Goal: Task Accomplishment & Management: Manage account settings

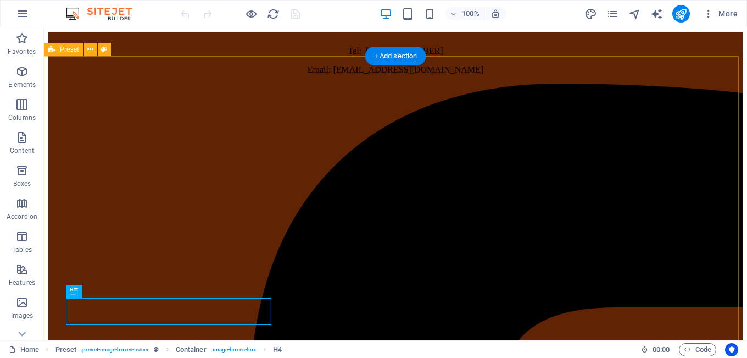
scroll to position [437, 0]
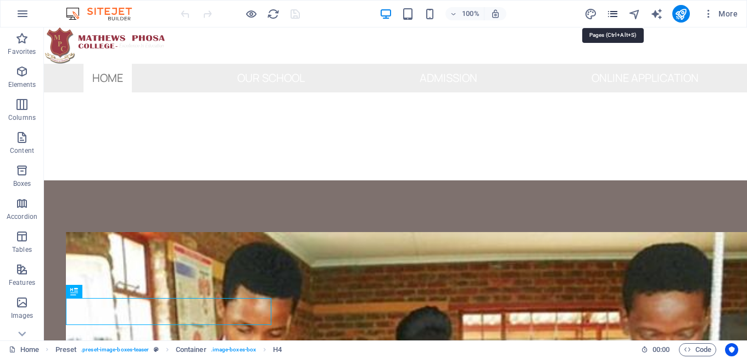
click at [614, 13] on icon "pages" at bounding box center [613, 14] width 13 height 13
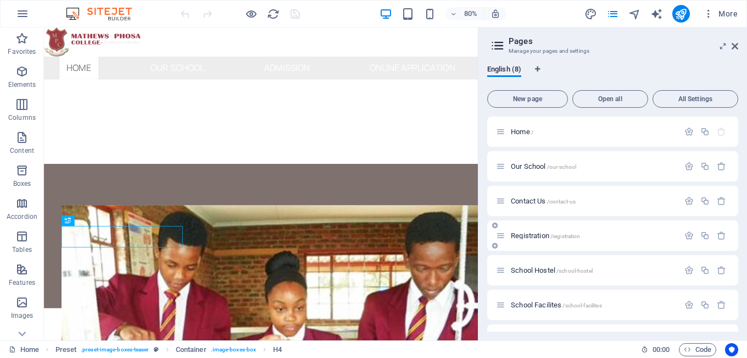
click at [538, 236] on span "Registration /registration" at bounding box center [545, 235] width 69 height 8
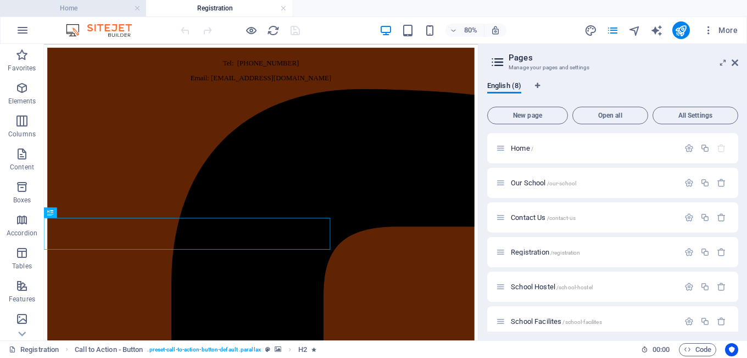
scroll to position [0, 0]
drag, startPoint x: 703, startPoint y: 251, endPoint x: 531, endPoint y: 71, distance: 248.3
click at [703, 251] on icon "button" at bounding box center [704, 251] width 9 height 9
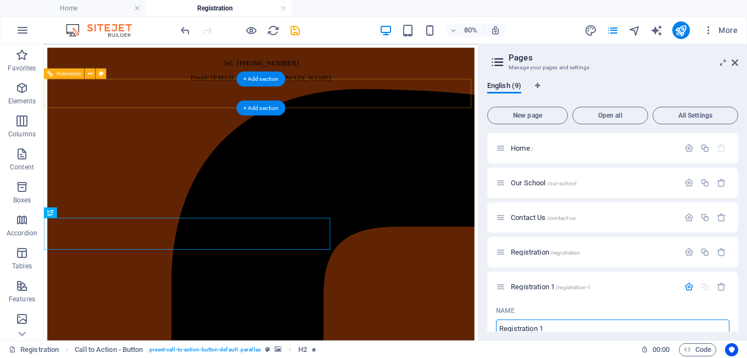
scroll to position [5, 0]
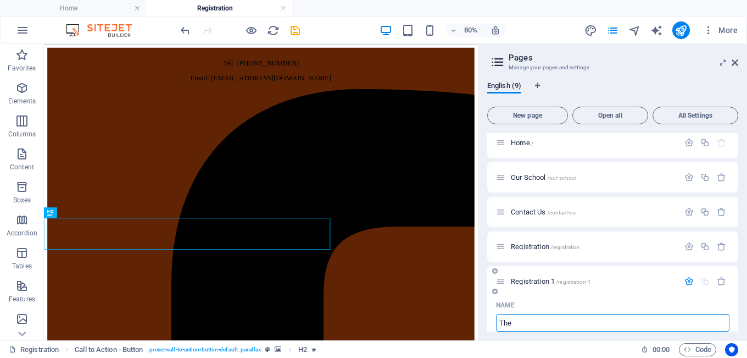
type input "The C"
type input "/the"
type input "The"
type input "The Camp"
type input "/the-ca"
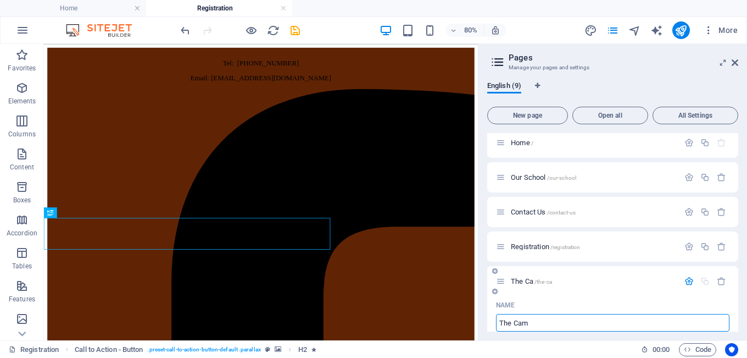
type input "The Ca"
type input "The Campus"
type input "/the-campus"
type input "The Campus"
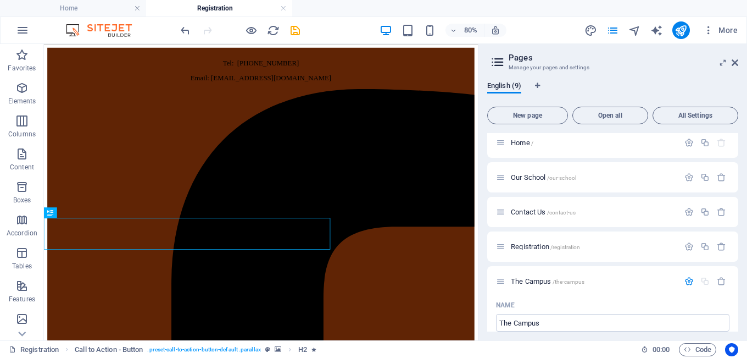
scroll to position [136, 0]
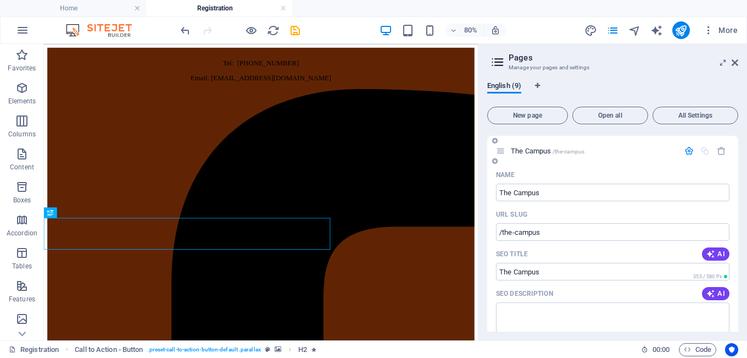
click at [519, 151] on span "The Campus /the-campus" at bounding box center [548, 151] width 74 height 8
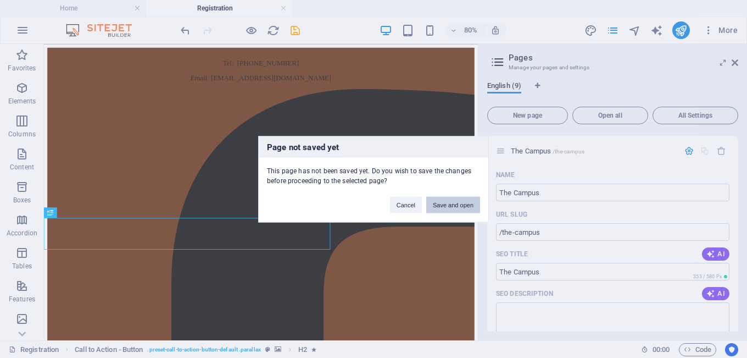
click at [443, 200] on button "Save and open" at bounding box center [453, 204] width 54 height 16
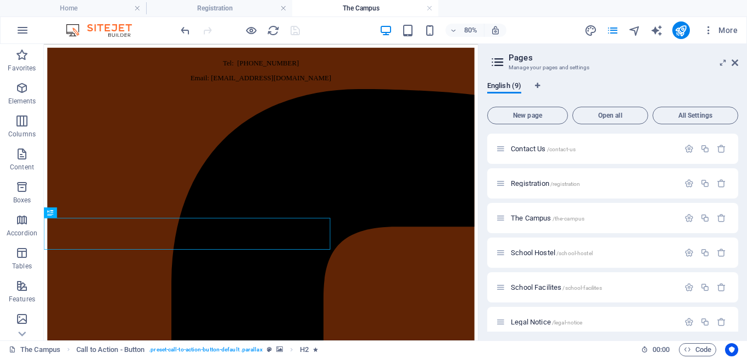
scroll to position [0, 0]
click at [703, 183] on icon "button" at bounding box center [704, 183] width 9 height 9
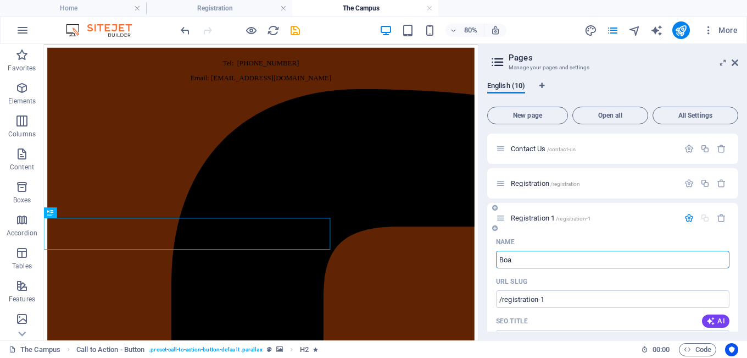
type input "Boar"
type input "/bo"
type input "Bo"
type input "Boar"
type input "/boar"
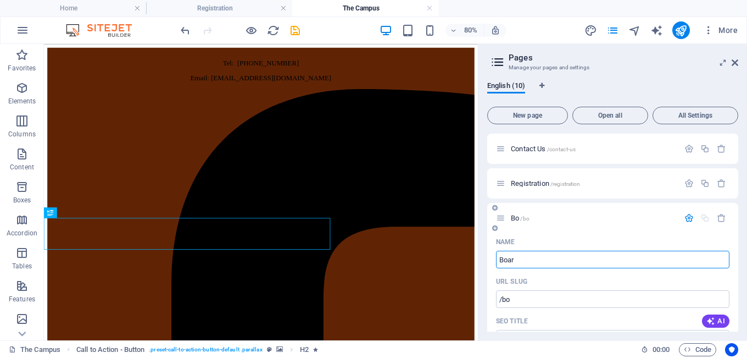
type input "Boar"
type input "Boarbi"
type input "/boarbib"
type input "Boarbib"
type input "Boarbi"
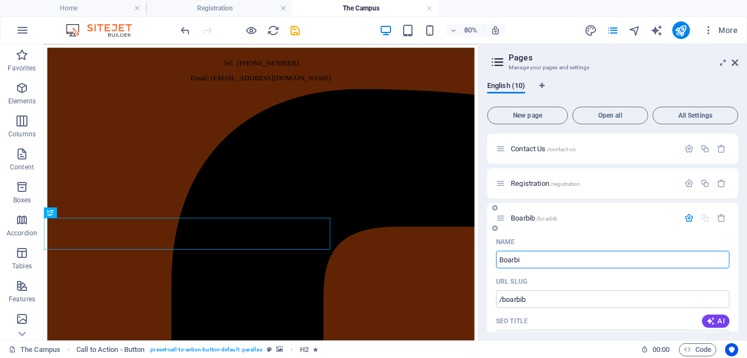
type input "/boarbi"
type input "Boarbi"
type input "Boar"
type input "/boar"
type input "Boar"
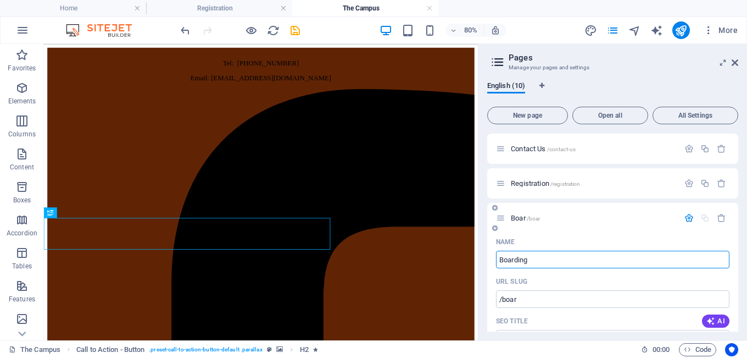
type input "Boarding"
type input "/boarding"
type input "Boarding"
type input "Boarding A"
type input "/boarding-a"
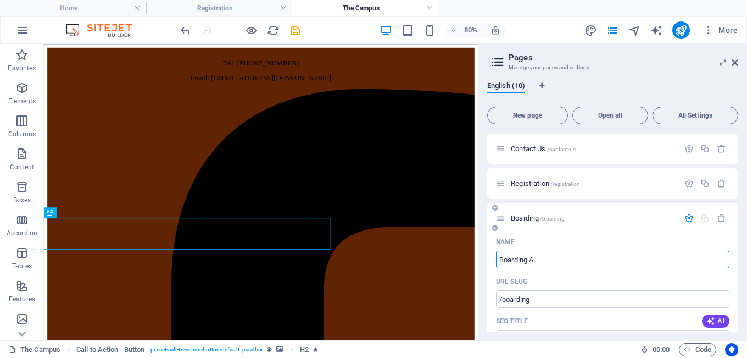
type input "Boarding A"
type input "Boarding At"
type input "/boarding-at"
type input "Boarding At"
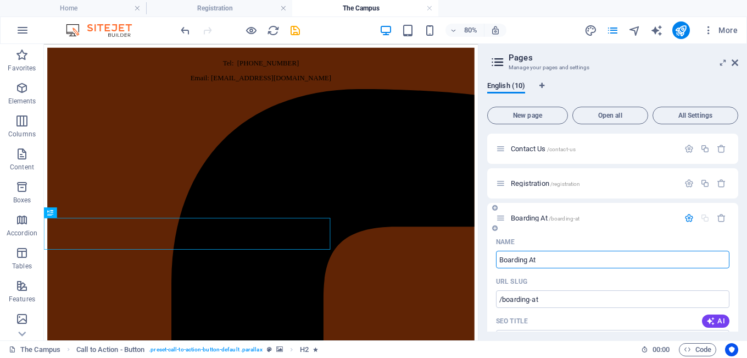
type input "Boarding At"
type input "Boarding At MP"
type input "/boarding-at-m"
type input "Boarding At M"
type input "Boarding At MP"
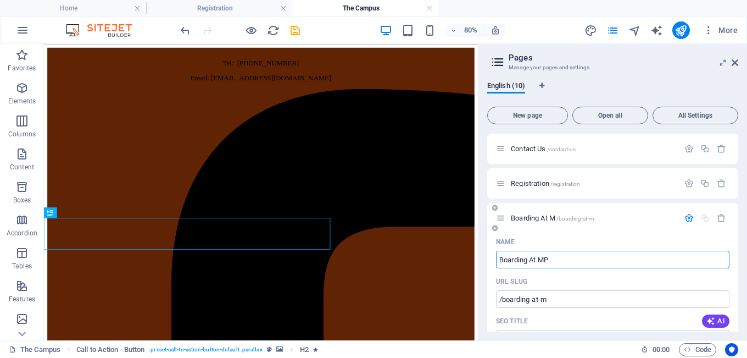
type input "/boarding-at-mp"
type input "Boarding At MP"
type input "Boarding At"
type input "/boarding-at"
type input "Boarding At"
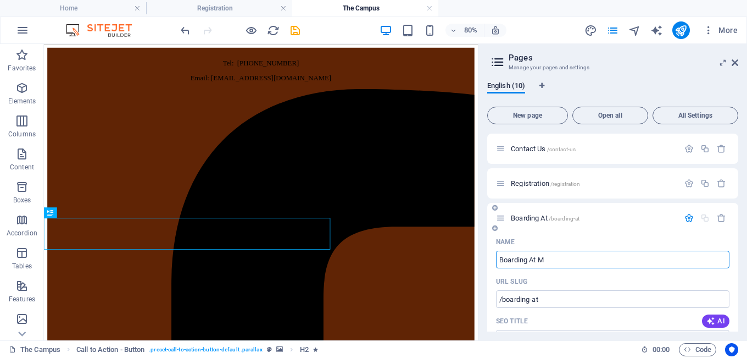
type input "Boarding At MP"
type input "/boarding-at-m"
type input "Boarding At M"
type input "Boarding At MPC"
type input "/boarding-at-mpc"
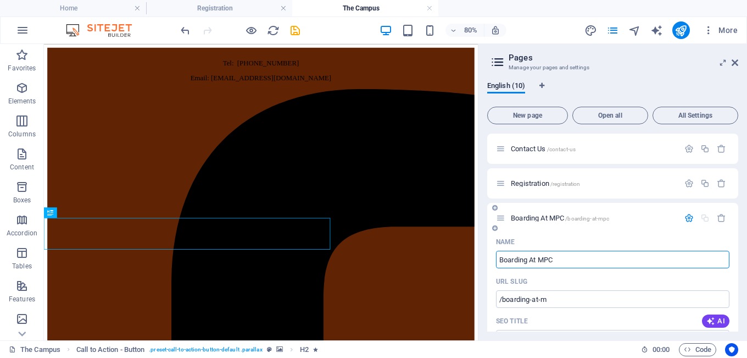
type input "Boarding At MPC"
click at [232, 31] on div at bounding box center [229, 30] width 13 height 13
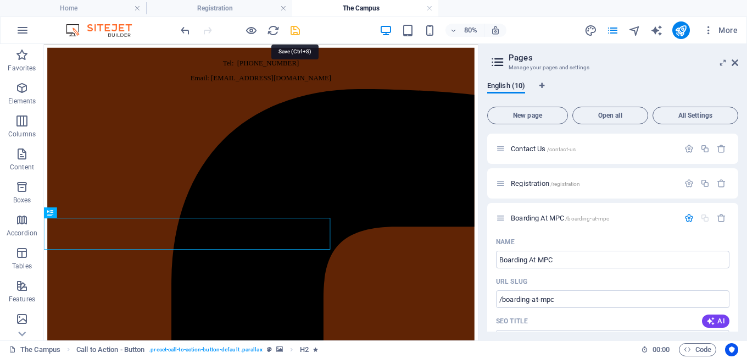
click at [292, 29] on icon "save" at bounding box center [295, 30] width 13 height 13
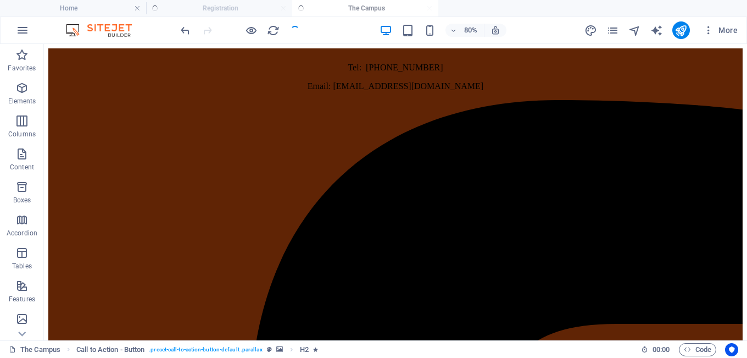
checkbox input "false"
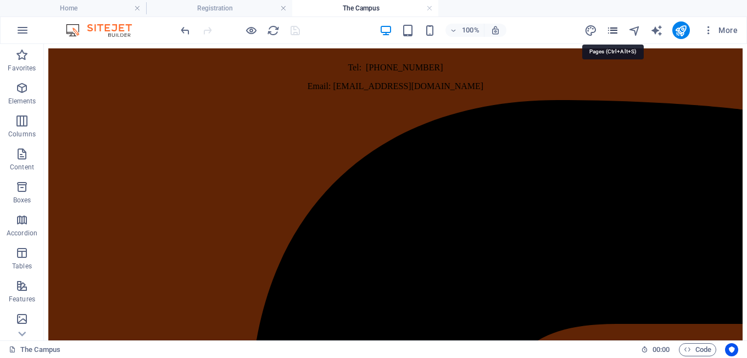
click at [611, 31] on icon "pages" at bounding box center [613, 30] width 13 height 13
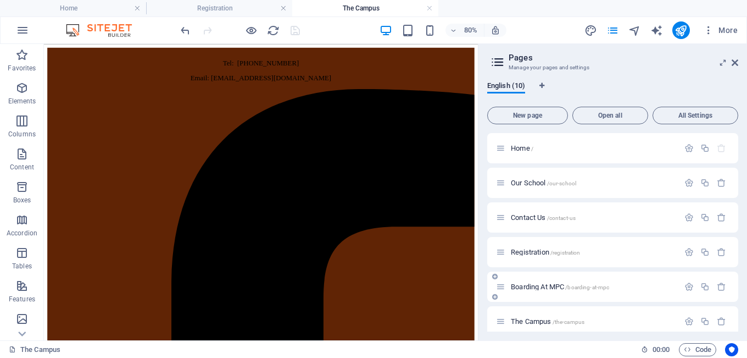
click at [544, 288] on span "Boarding At MPC /boarding-at-mpc" at bounding box center [560, 286] width 98 height 8
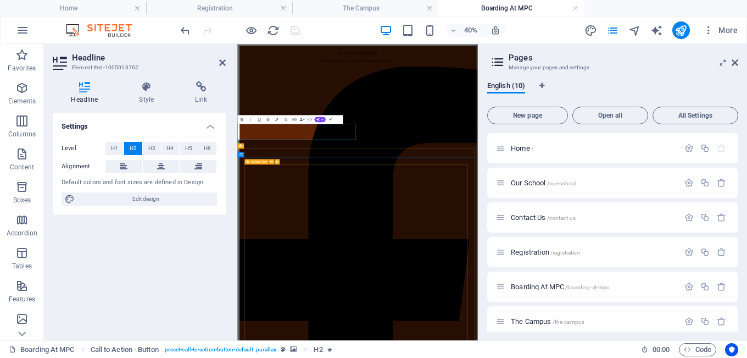
click at [248, 160] on icon at bounding box center [247, 161] width 3 height 5
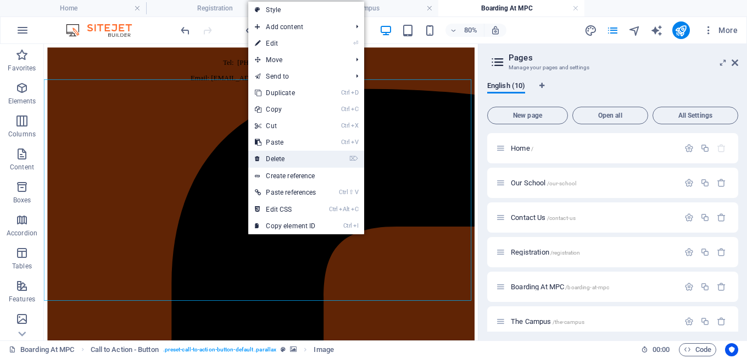
click at [282, 157] on link "⌦ Delete" at bounding box center [285, 159] width 74 height 16
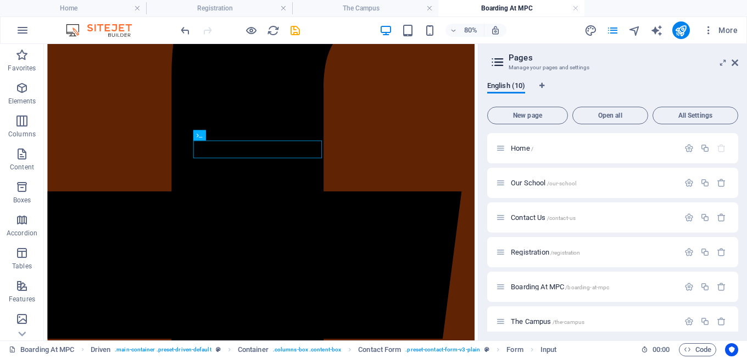
scroll to position [269, 0]
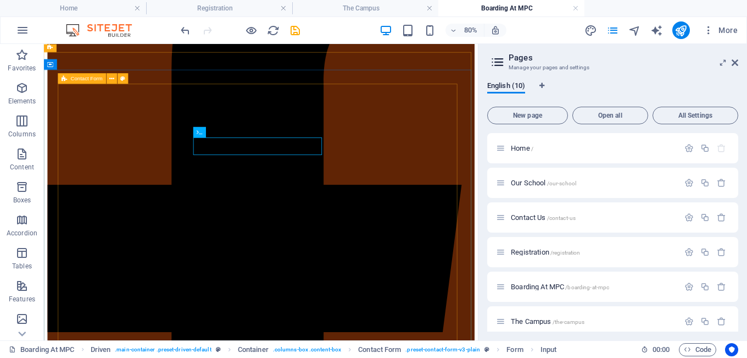
click at [64, 81] on icon at bounding box center [64, 78] width 5 height 10
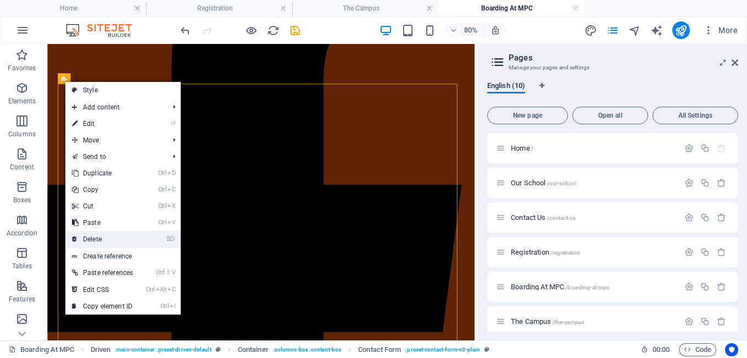
click at [98, 235] on link "⌦ Delete" at bounding box center [102, 239] width 74 height 16
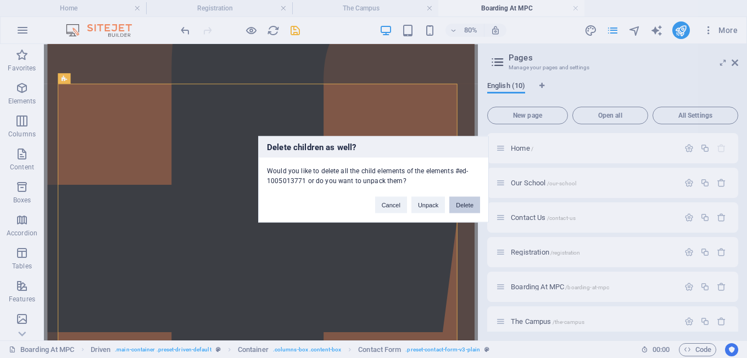
click at [453, 202] on button "Delete" at bounding box center [464, 204] width 31 height 16
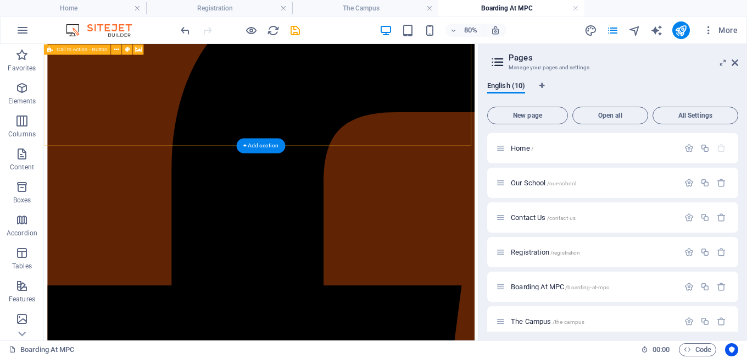
scroll to position [152, 0]
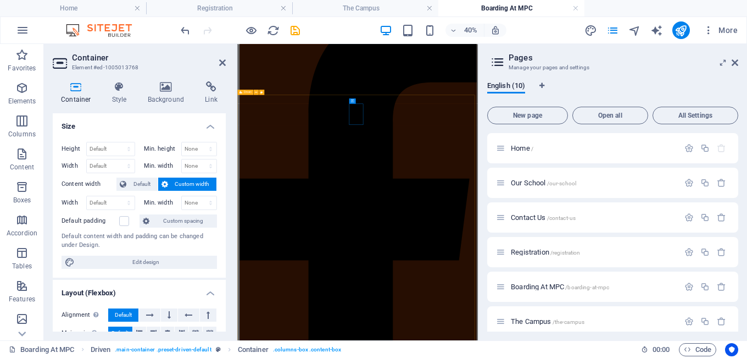
scroll to position [134, 0]
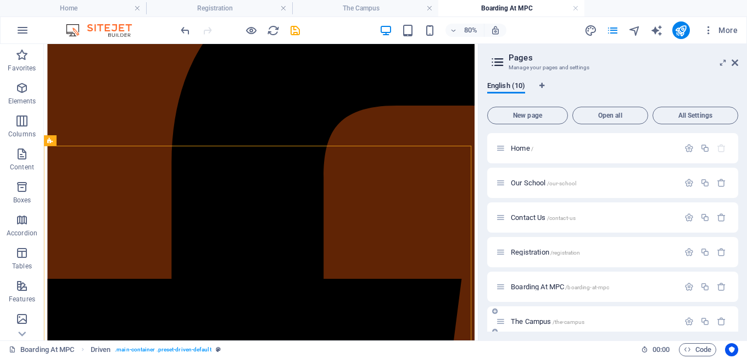
click at [525, 322] on span "The Campus /the-campus" at bounding box center [548, 321] width 74 height 8
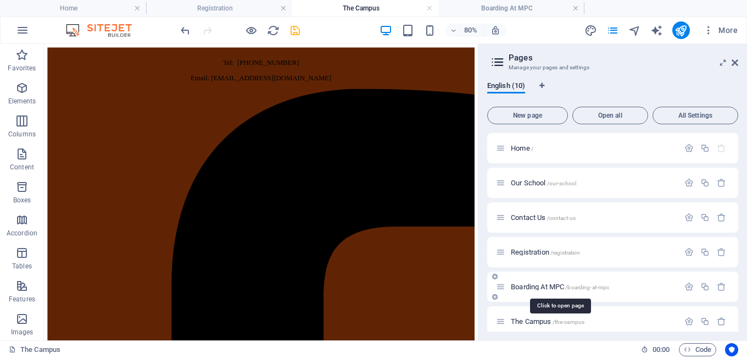
click at [521, 284] on span "Boarding At MPC /boarding-at-mpc" at bounding box center [560, 286] width 98 height 8
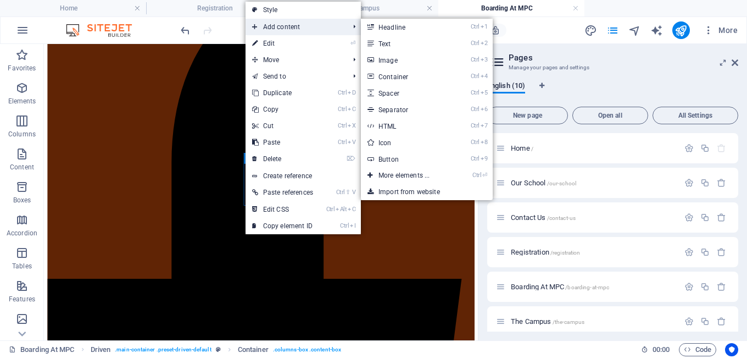
click at [294, 29] on span "Add content" at bounding box center [295, 27] width 99 height 16
click at [388, 26] on link "Ctrl 1 Headline" at bounding box center [406, 27] width 91 height 16
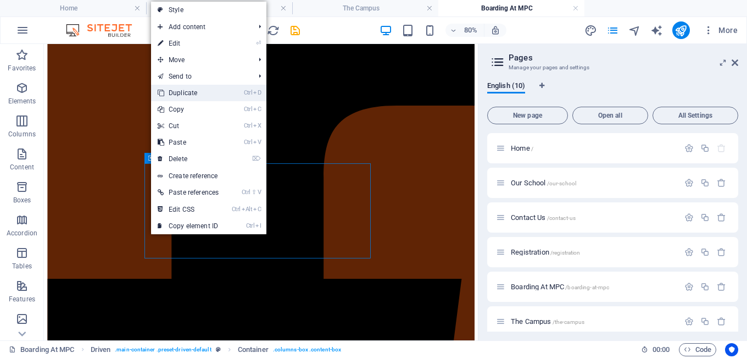
click at [192, 94] on link "Ctrl D Duplicate" at bounding box center [188, 93] width 74 height 16
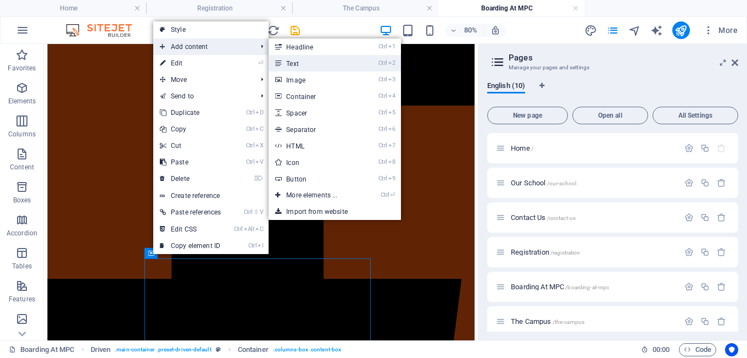
click at [292, 62] on link "Ctrl 2 Text" at bounding box center [314, 63] width 91 height 16
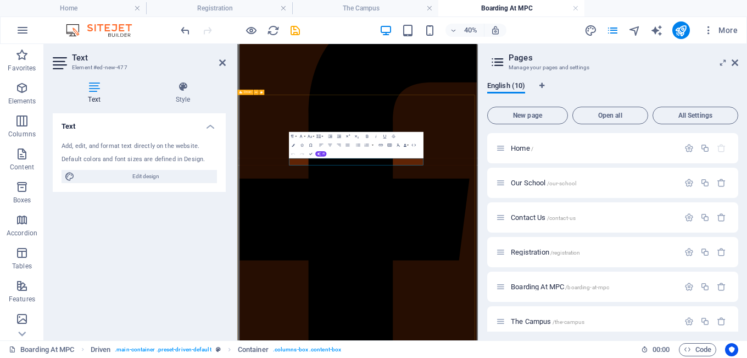
scroll to position [134, 0]
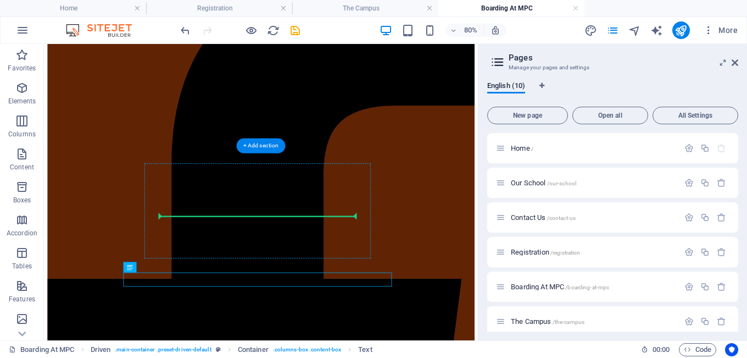
drag, startPoint x: 209, startPoint y: 333, endPoint x: 221, endPoint y: 265, distance: 68.7
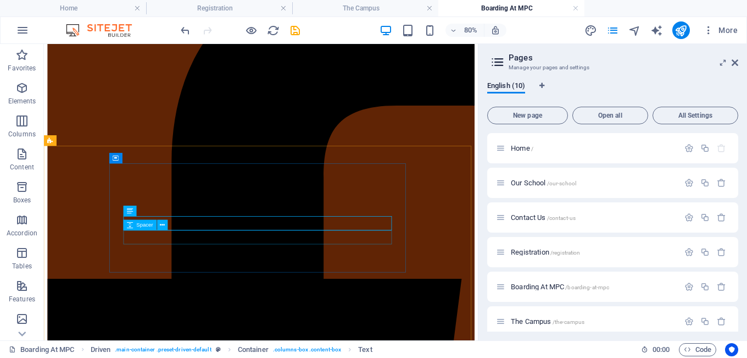
click at [173, 225] on div "Spacer" at bounding box center [148, 224] width 50 height 11
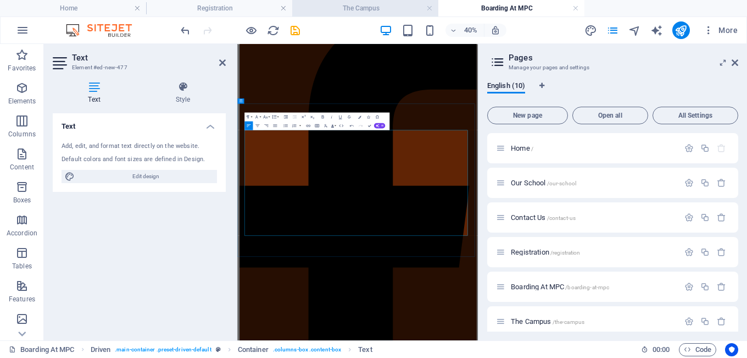
scroll to position [20095, 5]
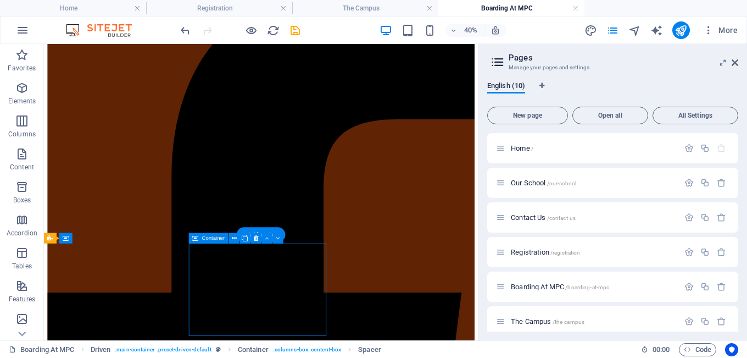
scroll to position [599, 0]
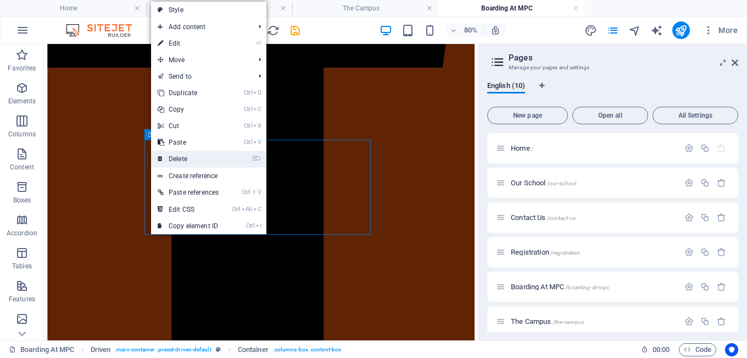
click at [178, 157] on link "⌦ Delete" at bounding box center [188, 159] width 74 height 16
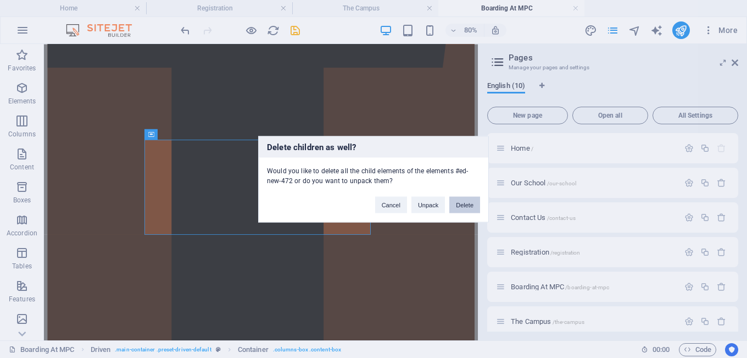
click at [464, 205] on button "Delete" at bounding box center [464, 204] width 31 height 16
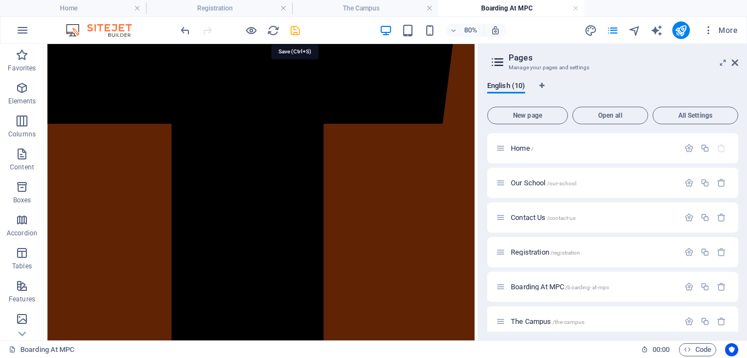
click at [289, 30] on icon "save" at bounding box center [295, 30] width 13 height 13
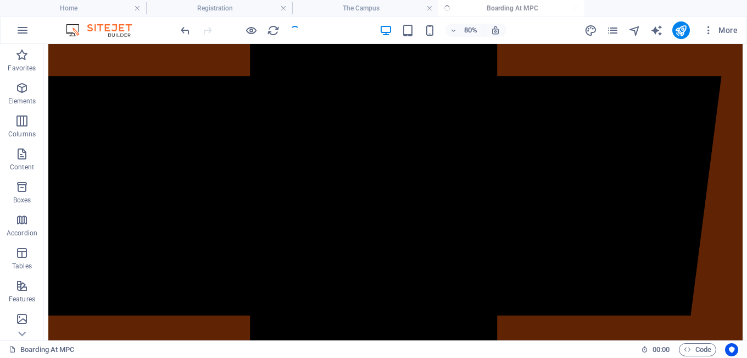
scroll to position [511, 0]
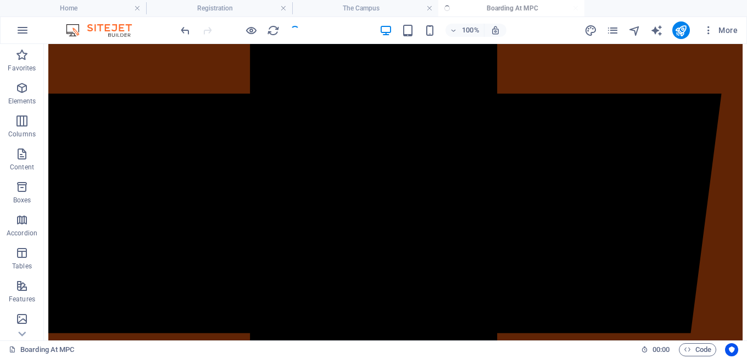
click at [289, 30] on div at bounding box center [240, 30] width 123 height 18
click at [615, 29] on icon "pages" at bounding box center [613, 30] width 13 height 13
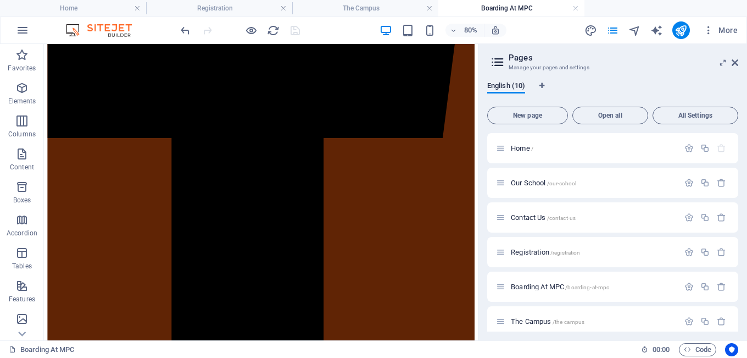
drag, startPoint x: 738, startPoint y: 233, endPoint x: 740, endPoint y: 271, distance: 37.9
click at [740, 271] on div "English (10) New page Open all All Settings Home / Our School /our-school Conta…" at bounding box center [613, 207] width 269 height 268
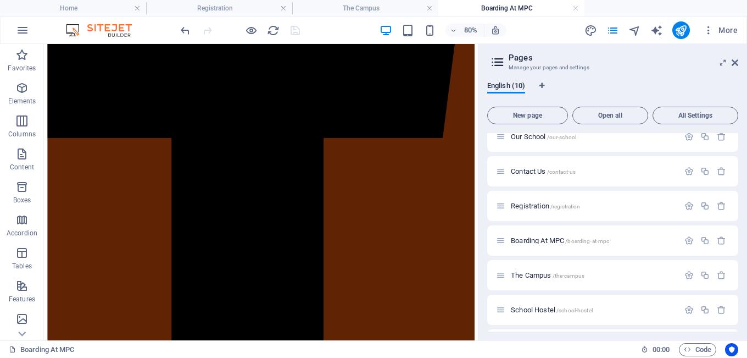
scroll to position [0, 0]
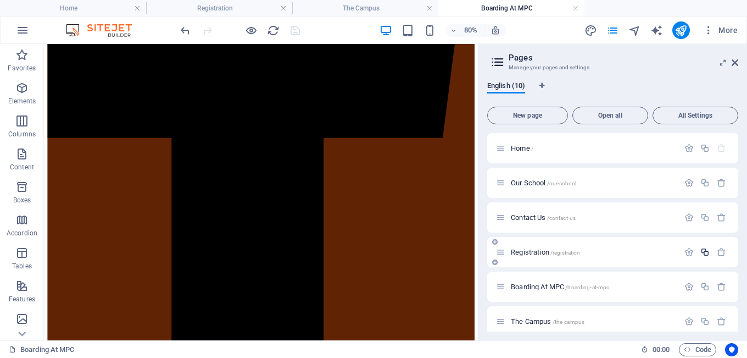
click at [707, 252] on icon "button" at bounding box center [704, 251] width 9 height 9
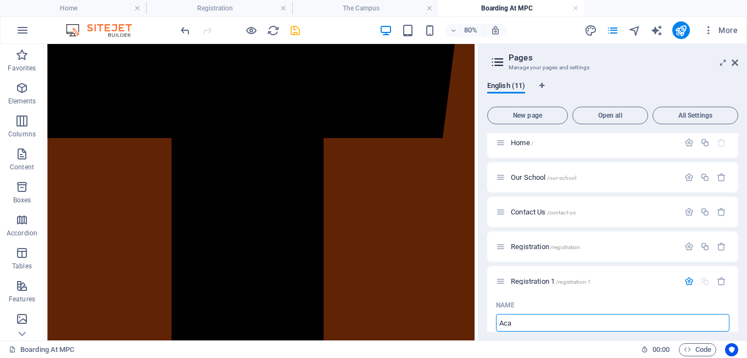
type input "Aca"
type input "/aca"
type input "Aca"
type input "Acade"
type input "/acade"
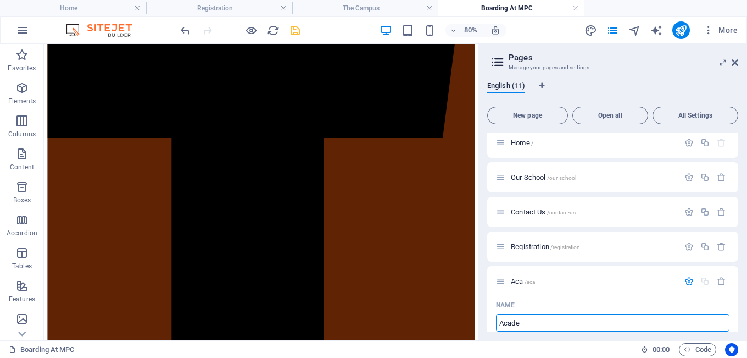
type input "Acade"
type input "Academics"
type input "/academics"
type input "Academics"
click at [292, 31] on icon "save" at bounding box center [295, 30] width 13 height 13
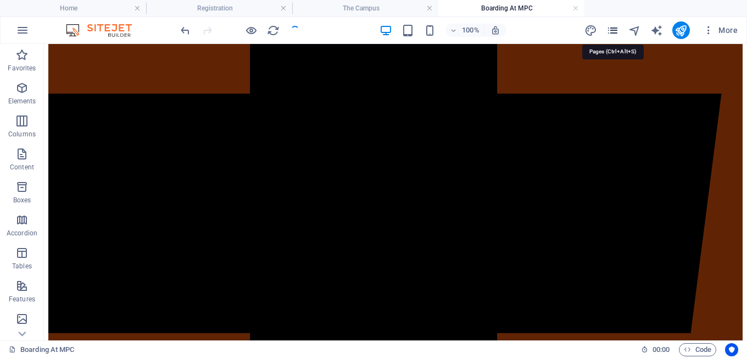
click at [614, 33] on icon "pages" at bounding box center [613, 30] width 13 height 13
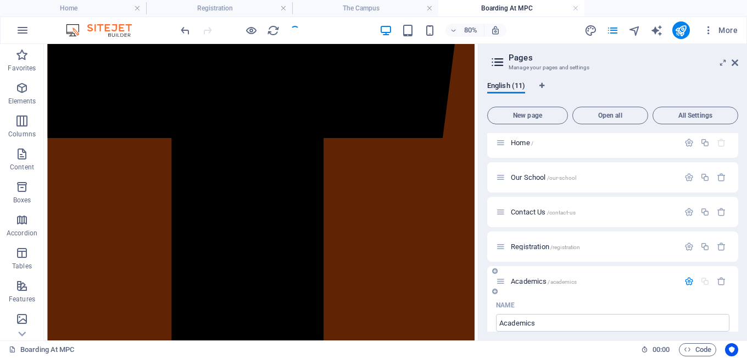
click at [536, 283] on span "Academics /academics" at bounding box center [544, 281] width 66 height 8
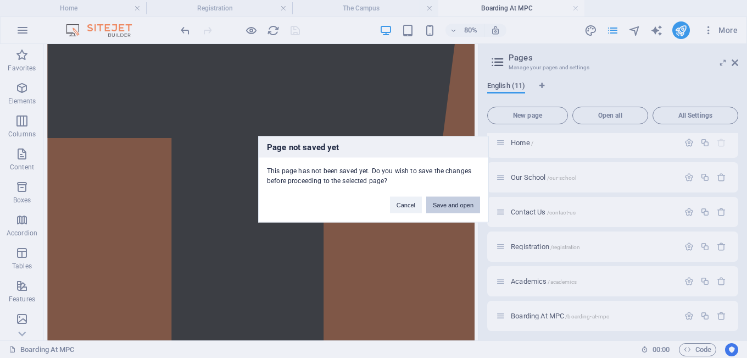
click at [447, 205] on button "Save and open" at bounding box center [453, 204] width 54 height 16
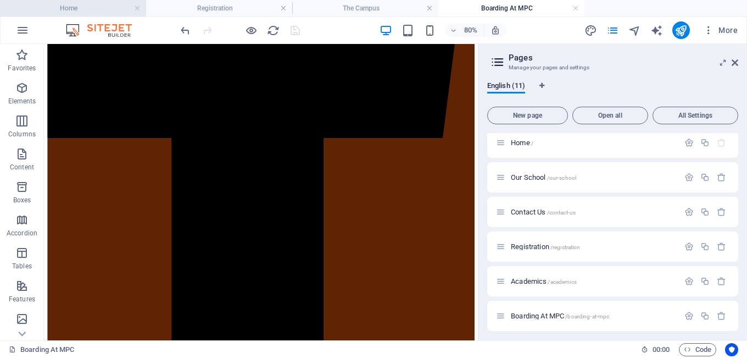
click at [90, 5] on h4 "Home" at bounding box center [73, 8] width 146 height 12
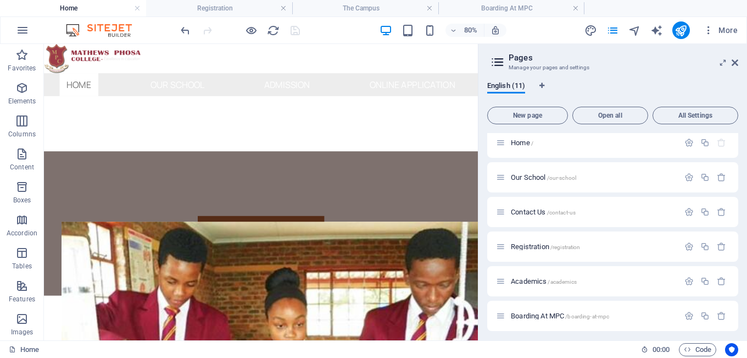
scroll to position [0, 0]
